Goal: Task Accomplishment & Management: Use online tool/utility

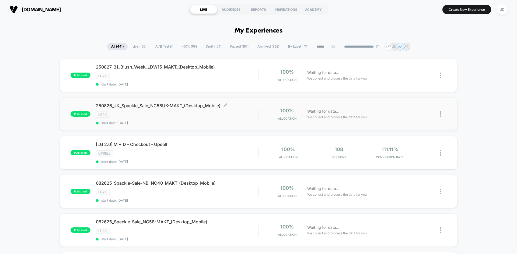
click at [166, 106] on span "250826_UK_Spackle_Sale_NC58UK-MAKT_(Desktop_Mobile) Click to edit experience de…" at bounding box center [177, 105] width 162 height 5
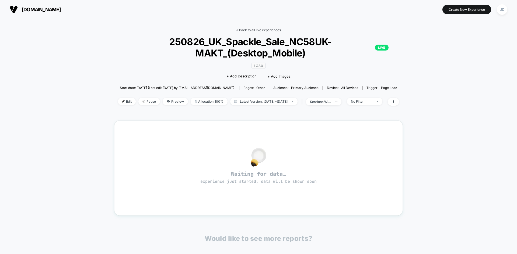
click at [247, 30] on link "< Back to all live experiences" at bounding box center [258, 30] width 45 height 4
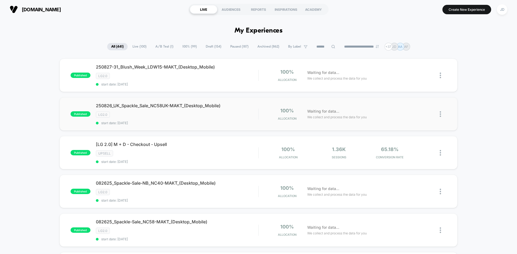
click at [441, 114] on img at bounding box center [439, 114] width 1 height 6
click at [412, 84] on div "Edit" at bounding box center [412, 83] width 48 height 12
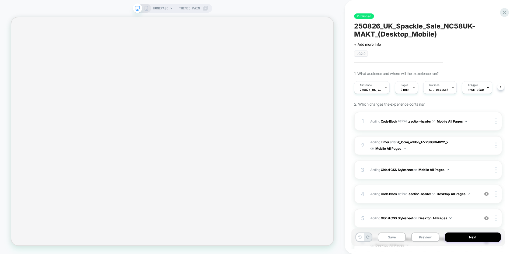
click at [146, 9] on icon at bounding box center [146, 8] width 5 height 5
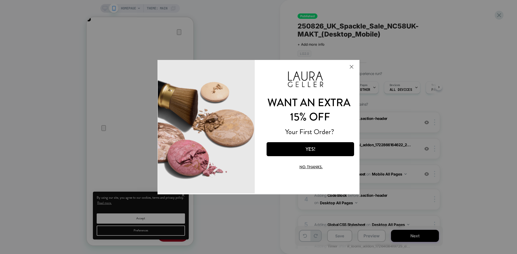
scroll to position [0, 107]
click at [352, 67] on button "Close Modal" at bounding box center [351, 66] width 15 height 13
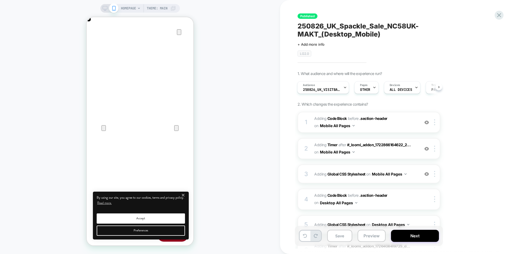
scroll to position [0, 0]
click at [0, 0] on icon at bounding box center [0, 0] width 0 height 0
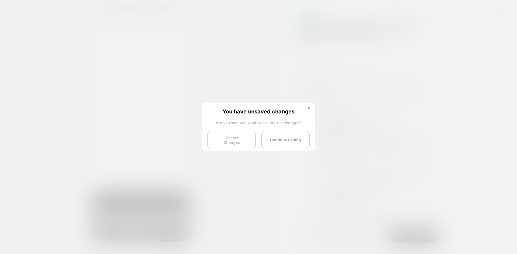
click at [237, 139] on button "Discard Changes" at bounding box center [231, 140] width 48 height 17
